Goal: Information Seeking & Learning: Learn about a topic

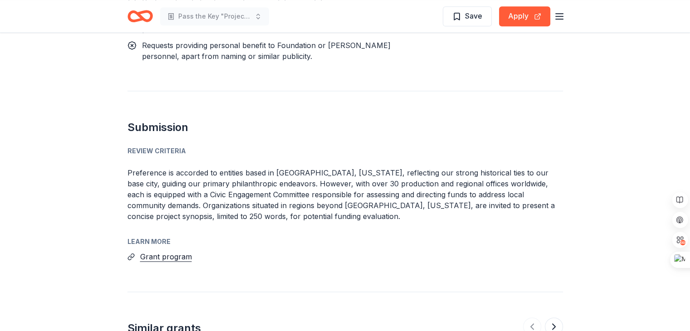
scroll to position [1165, 0]
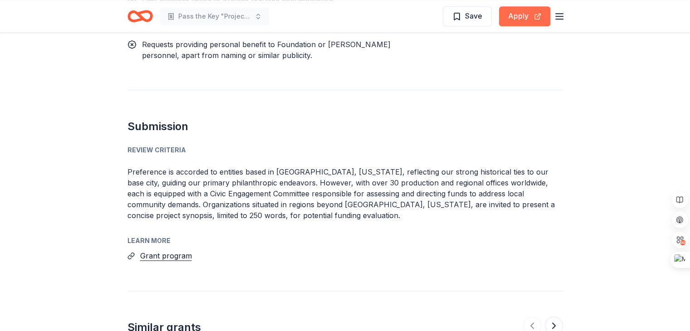
click at [532, 7] on button "Apply" at bounding box center [524, 16] width 51 height 20
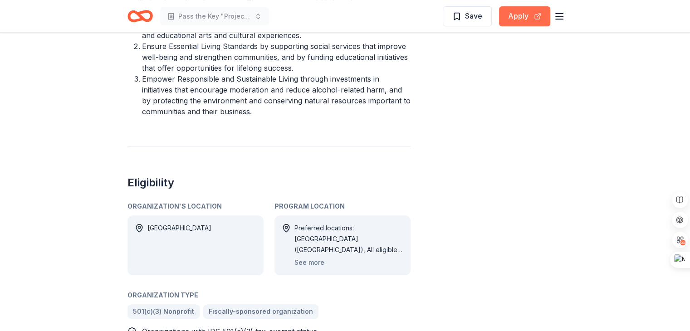
scroll to position [0, 0]
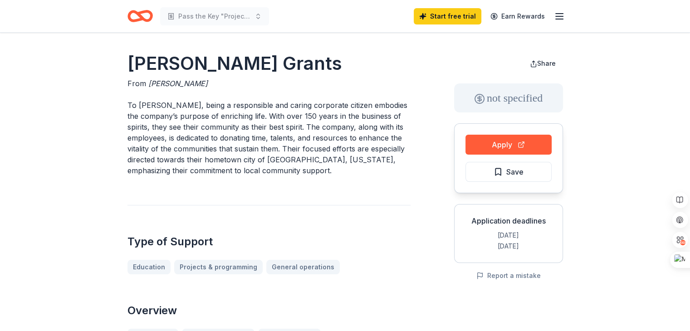
click at [137, 15] on icon "Home" at bounding box center [144, 15] width 14 height 9
click at [151, 20] on icon "Home" at bounding box center [139, 15] width 25 height 21
click at [141, 23] on icon "Home" at bounding box center [139, 15] width 25 height 21
click at [131, 20] on icon "Home" at bounding box center [136, 15] width 14 height 9
click at [136, 25] on icon "Home" at bounding box center [139, 15] width 25 height 21
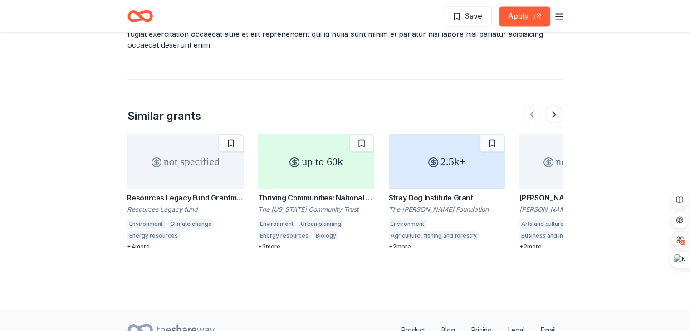
scroll to position [1399, 0]
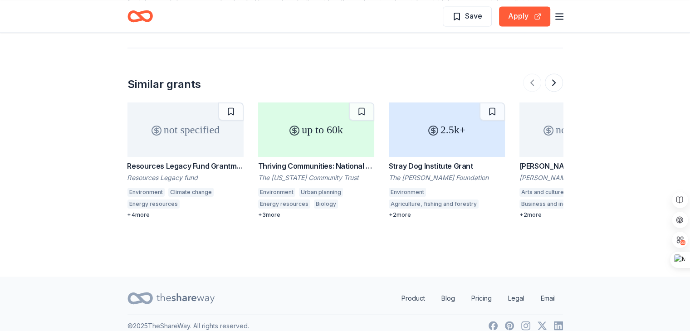
click at [169, 289] on icon at bounding box center [185, 298] width 58 height 19
click at [168, 289] on icon at bounding box center [185, 298] width 58 height 19
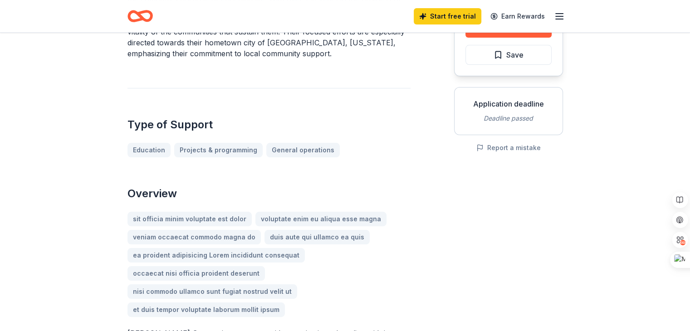
scroll to position [0, 0]
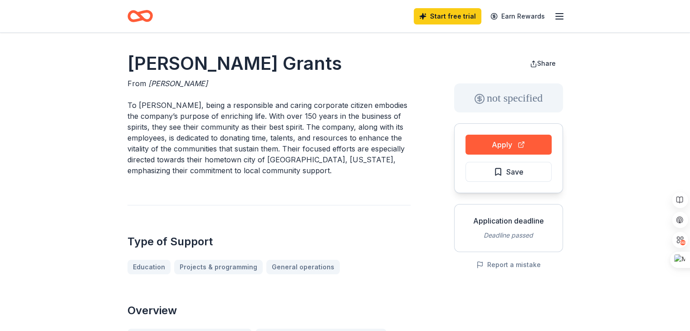
click at [143, 13] on icon "Home" at bounding box center [139, 15] width 25 height 21
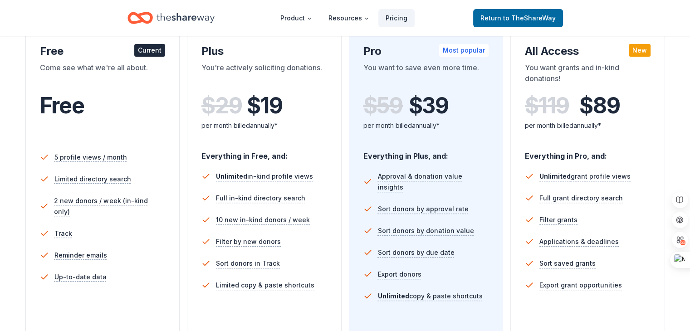
scroll to position [164, 0]
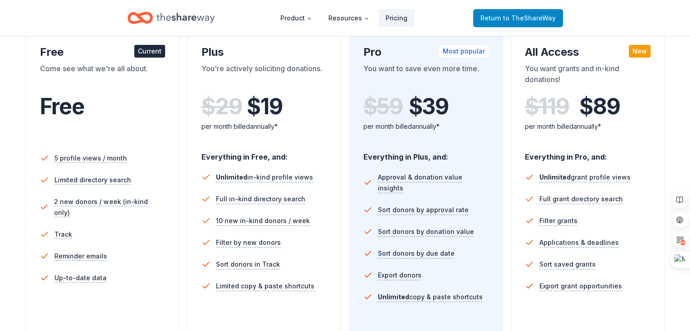
click at [510, 14] on span "to TheShareWay" at bounding box center [529, 18] width 53 height 8
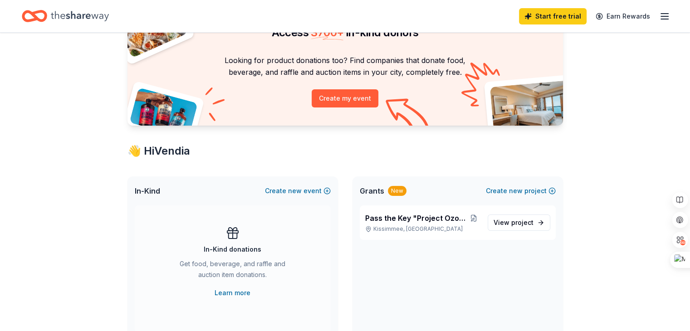
scroll to position [61, 0]
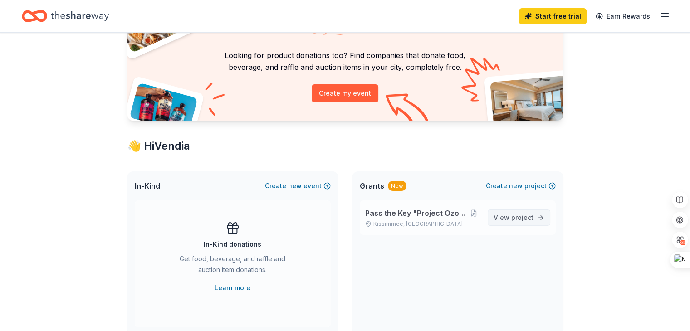
click at [535, 219] on link "View project" at bounding box center [518, 217] width 63 height 16
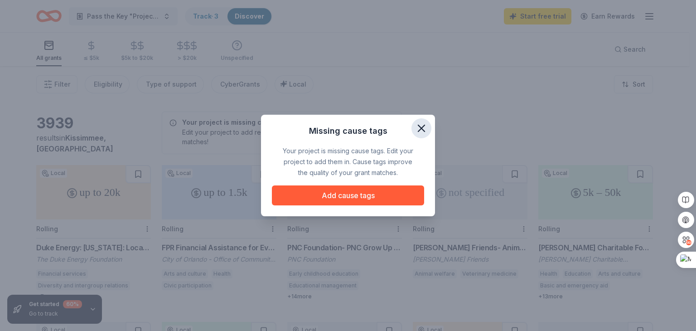
click at [424, 129] on icon "button" at bounding box center [421, 128] width 13 height 13
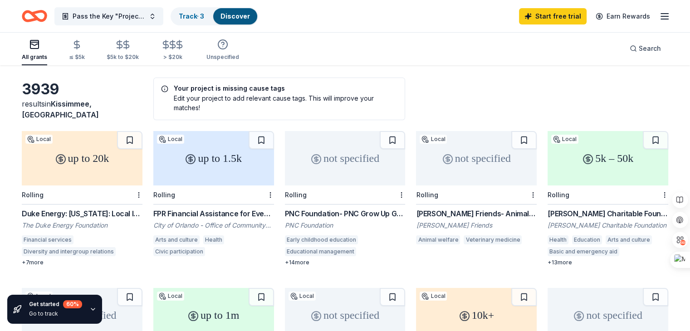
scroll to position [34, 0]
click at [36, 255] on div "Financial services Diversity and intergroup relations Climate change Land resou…" at bounding box center [82, 247] width 121 height 24
